Goal: Information Seeking & Learning: Learn about a topic

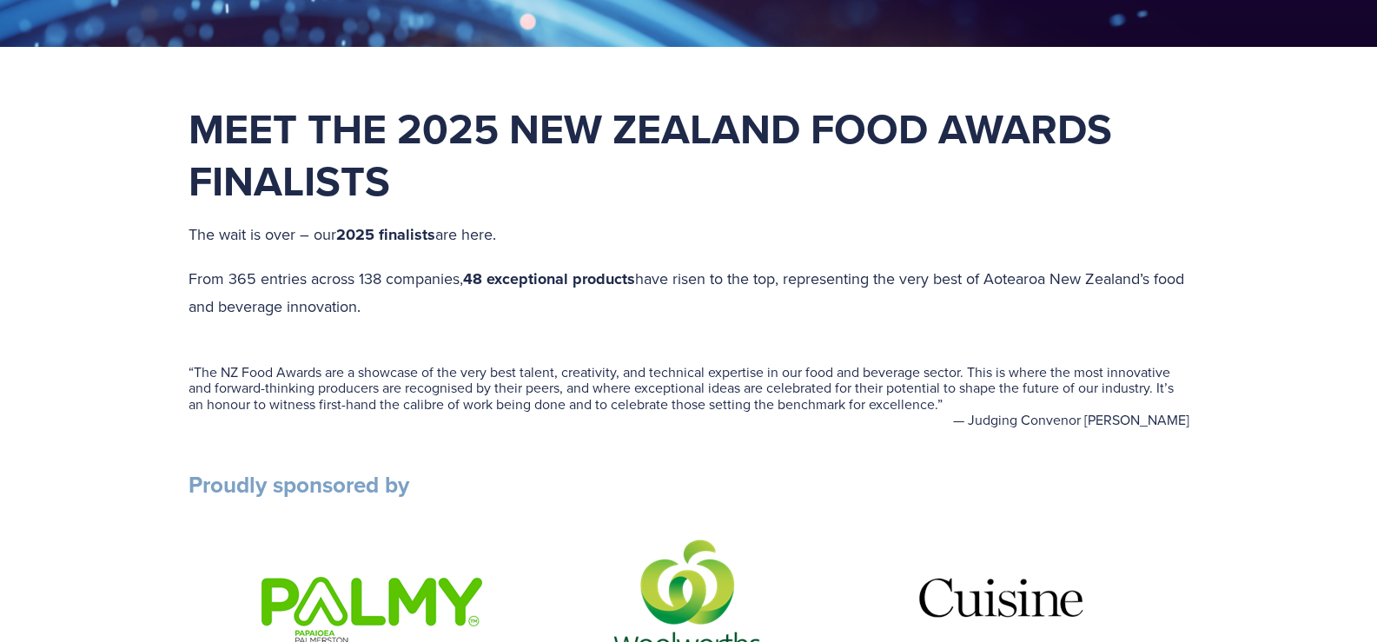
scroll to position [521, 0]
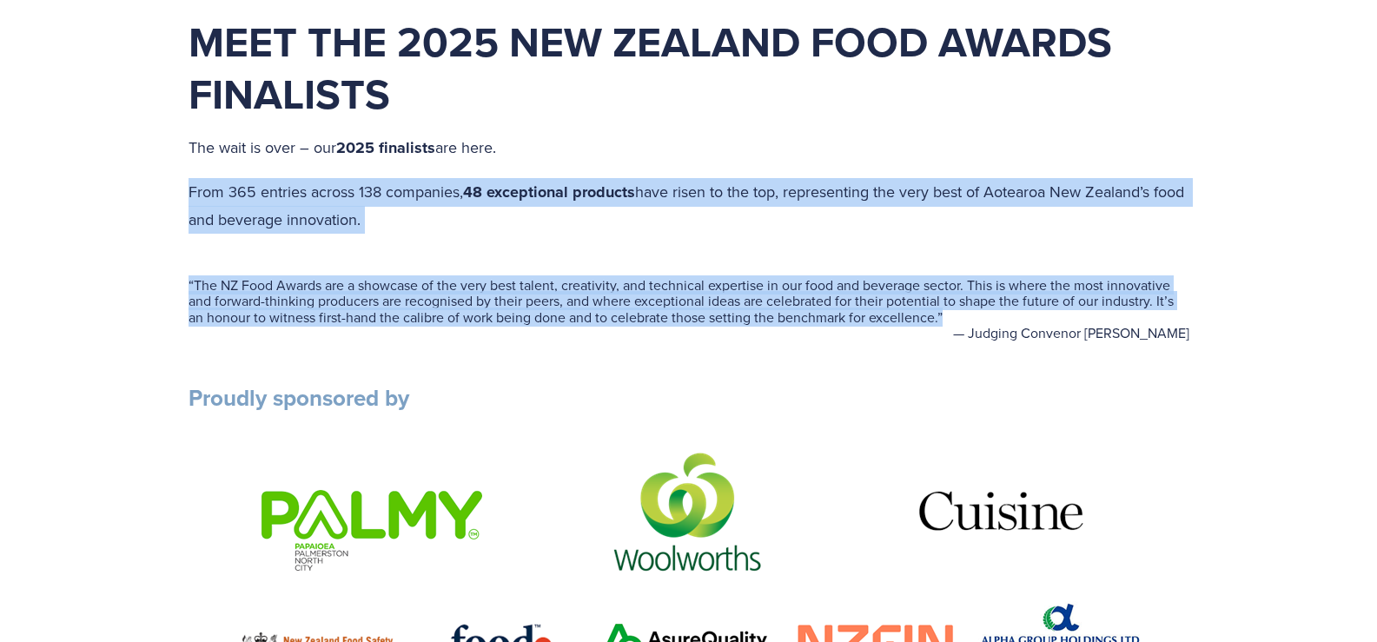
drag, startPoint x: 944, startPoint y: 313, endPoint x: 189, endPoint y: 162, distance: 769.8
copy div "From 365 entries across 138 companies, 48 exceptional products have risen to th…"
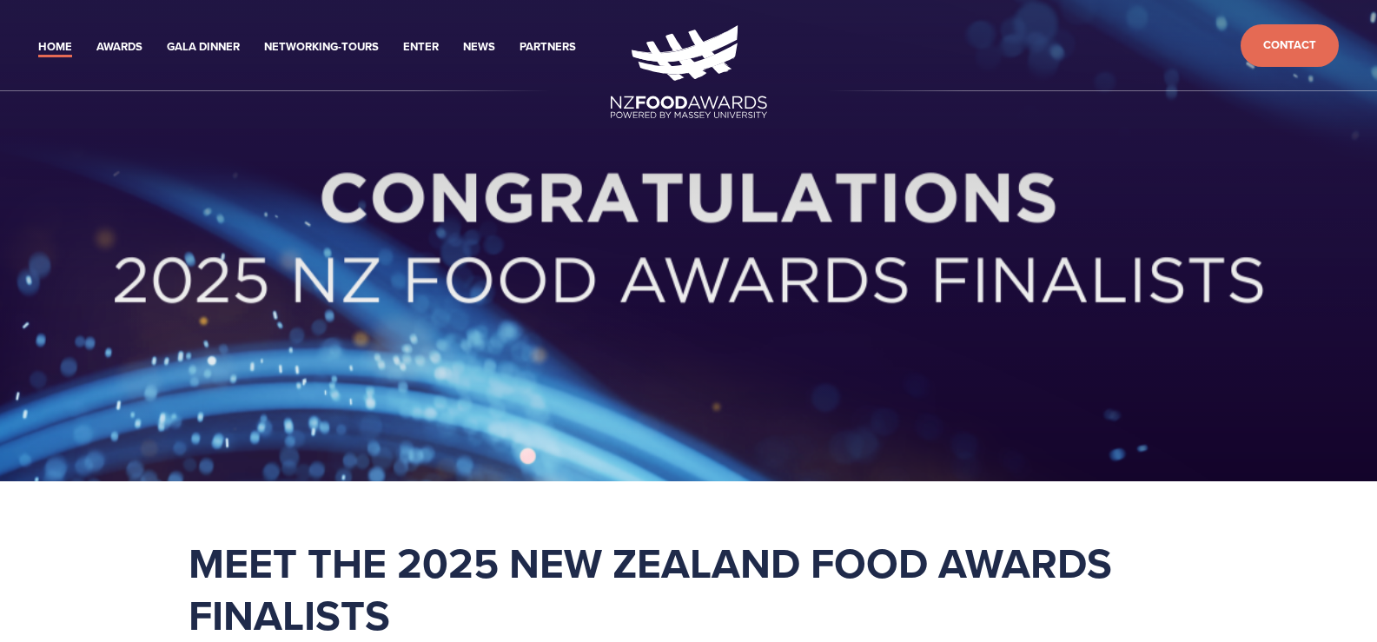
scroll to position [521, 0]
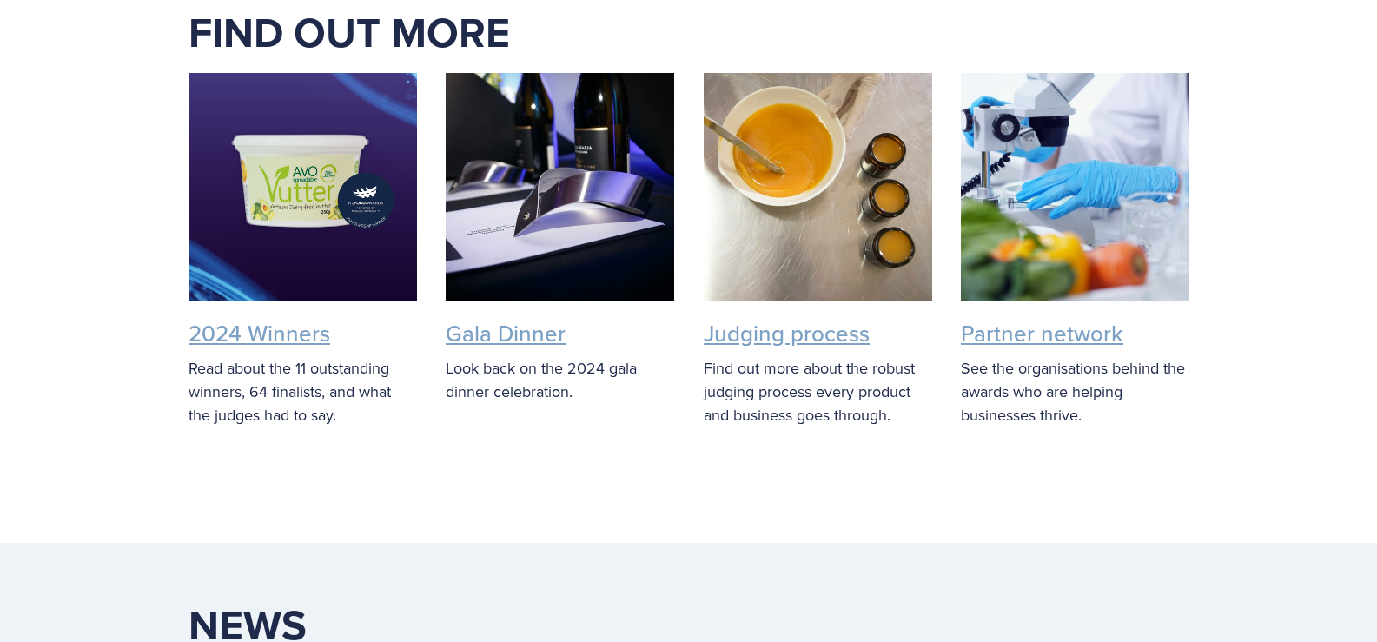
scroll to position [3301, 0]
